Goal: Transaction & Acquisition: Purchase product/service

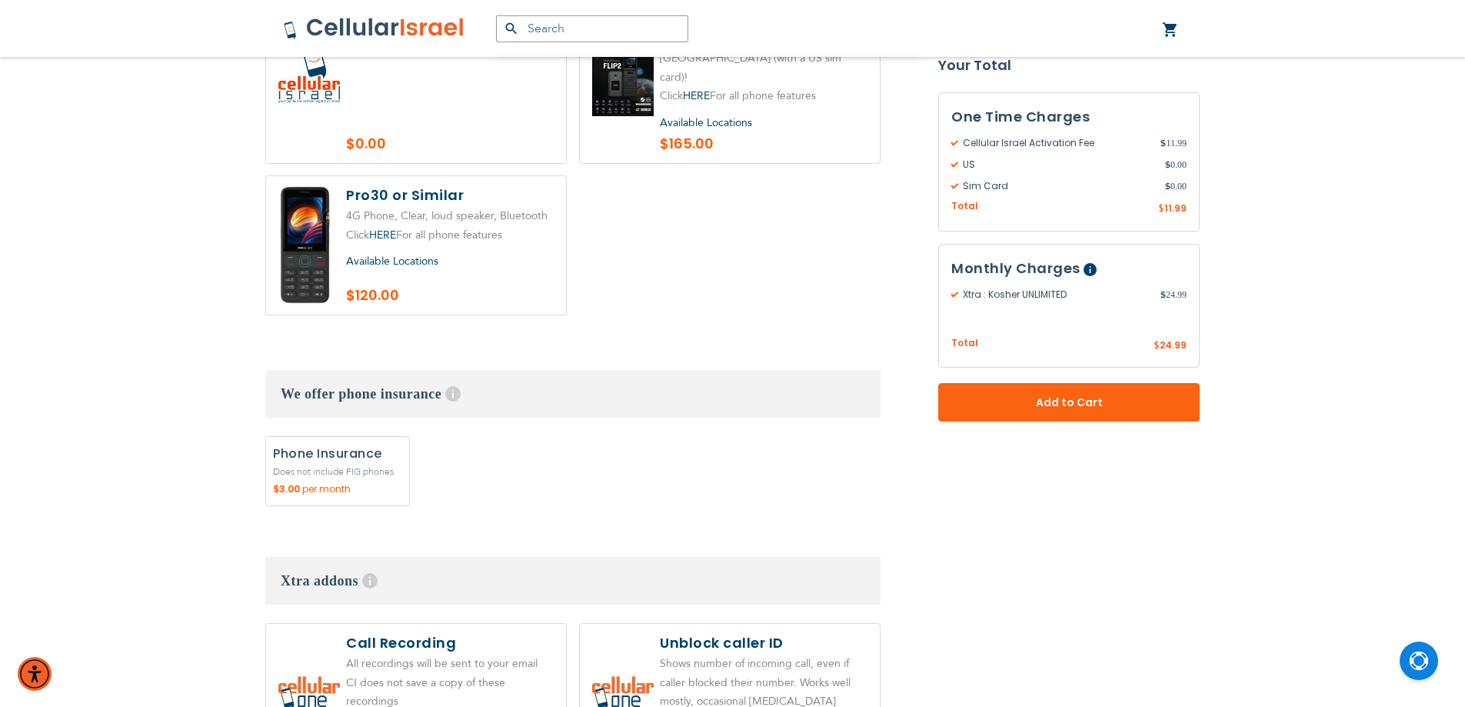
scroll to position [2154, 0]
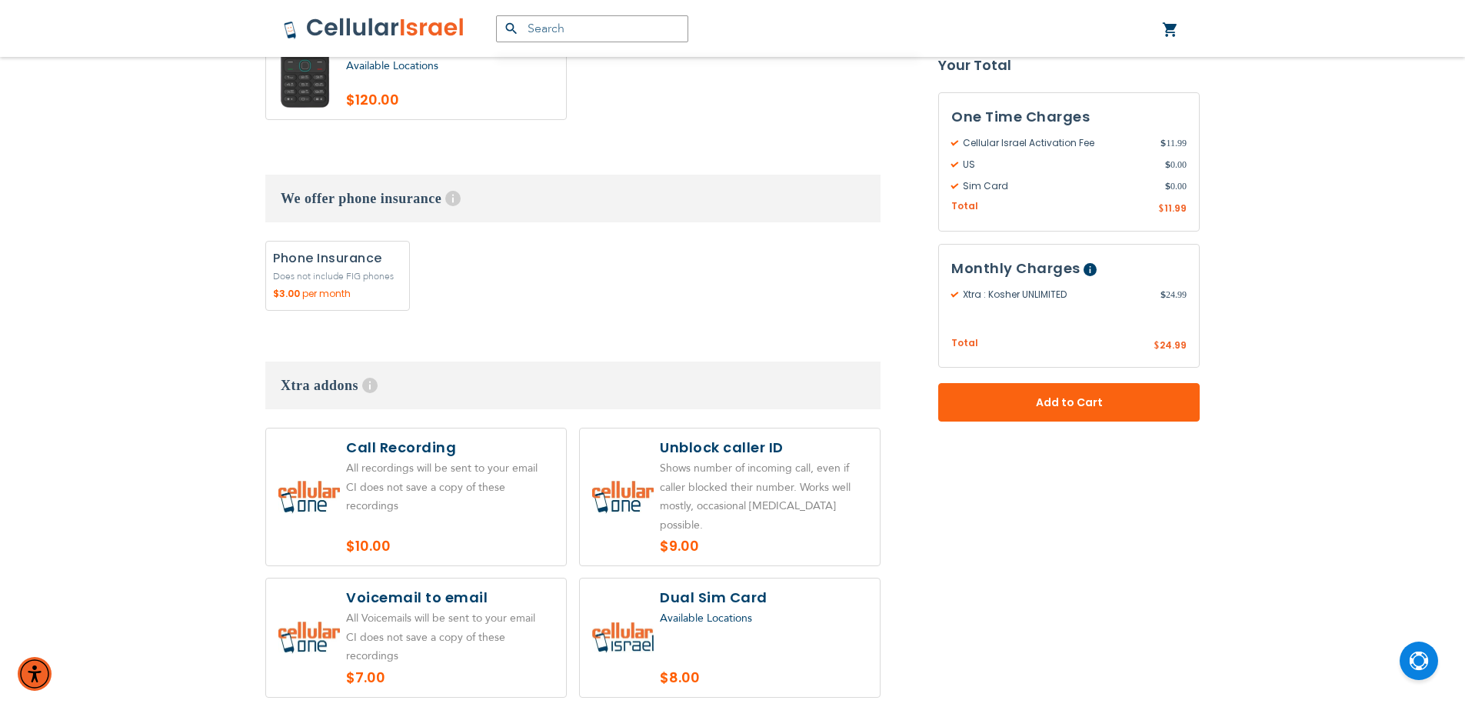
click at [739, 578] on label at bounding box center [730, 637] width 300 height 118
click at [706, 578] on label at bounding box center [730, 637] width 300 height 118
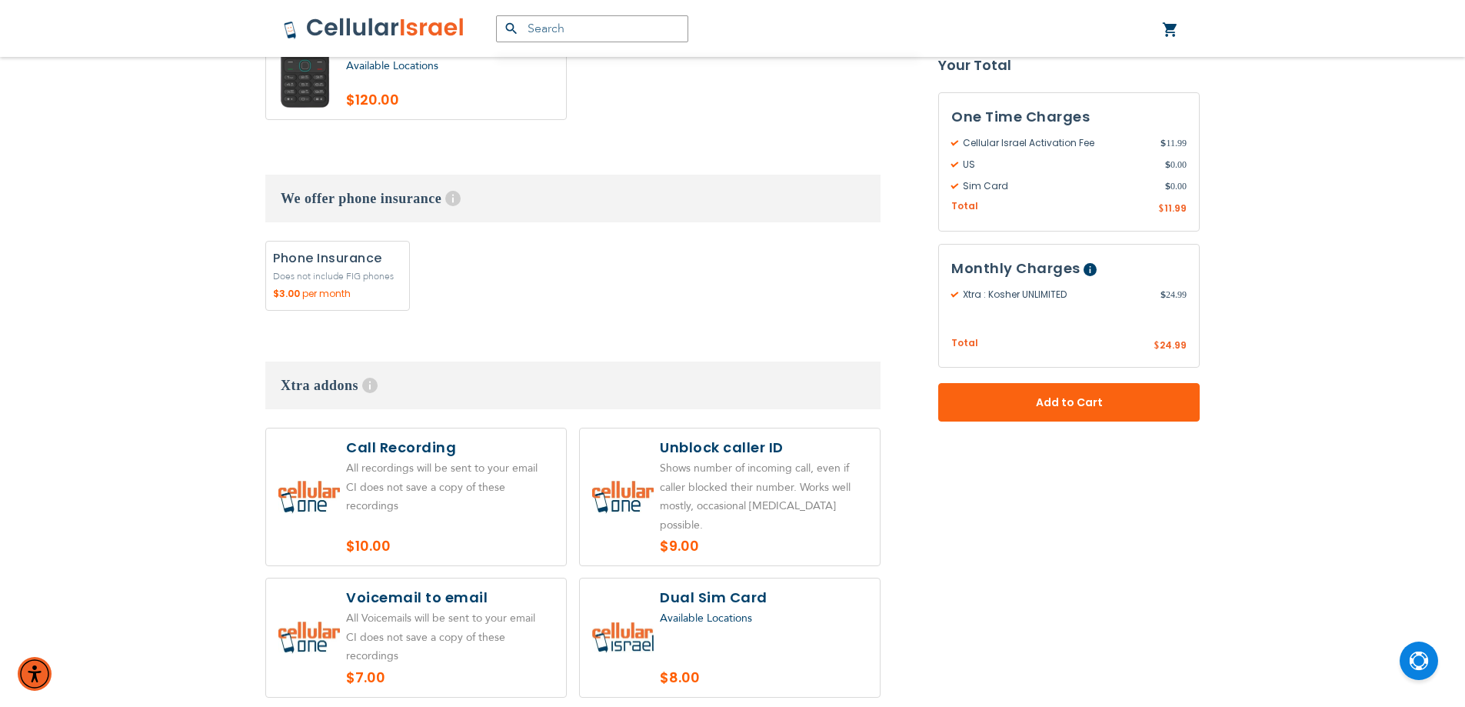
click at [665, 578] on label at bounding box center [730, 637] width 300 height 118
radio input "false"
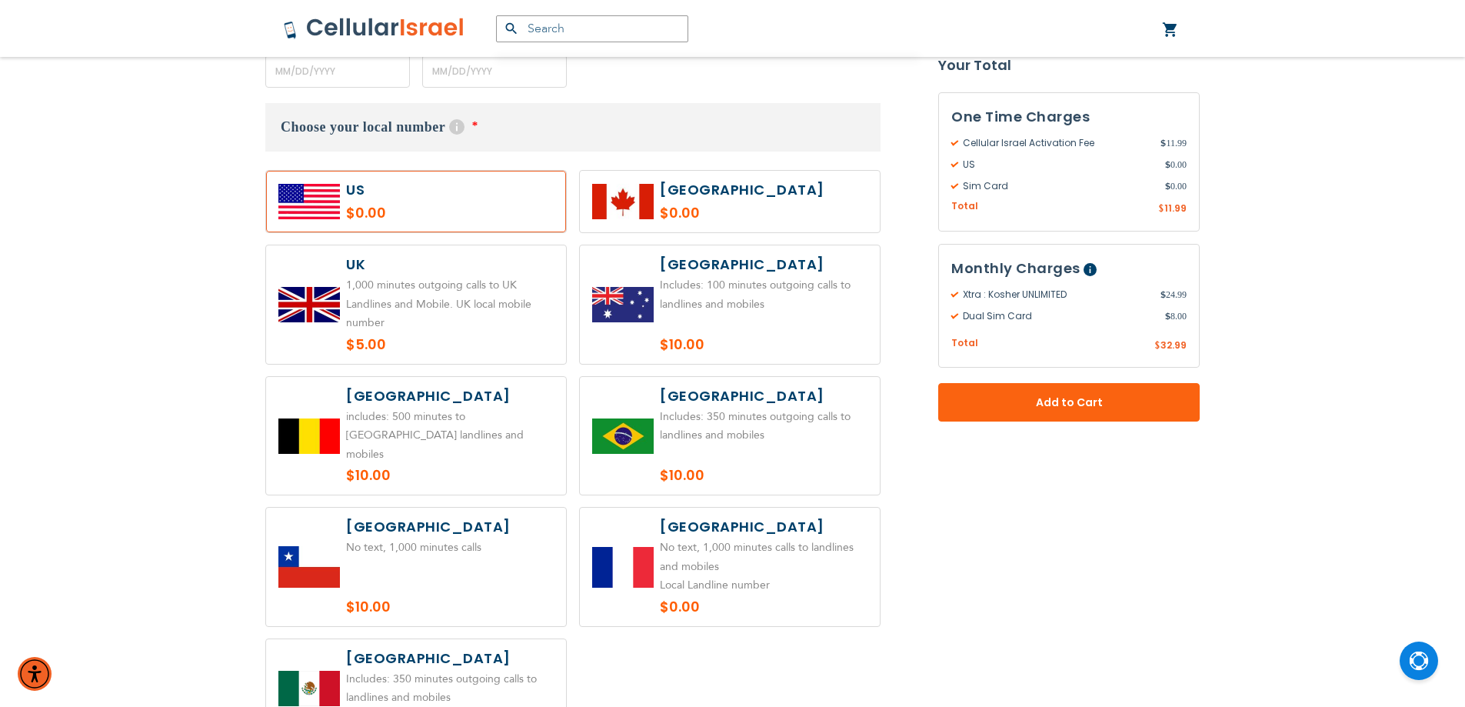
scroll to position [769, 0]
